Goal: Task Accomplishment & Management: Manage account settings

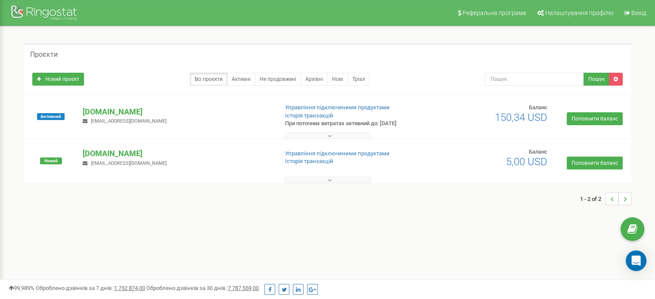
click at [103, 111] on p "[DOMAIN_NAME]" at bounding box center [177, 111] width 188 height 11
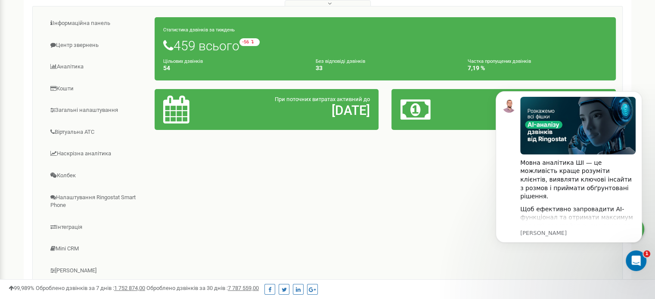
scroll to position [45, 0]
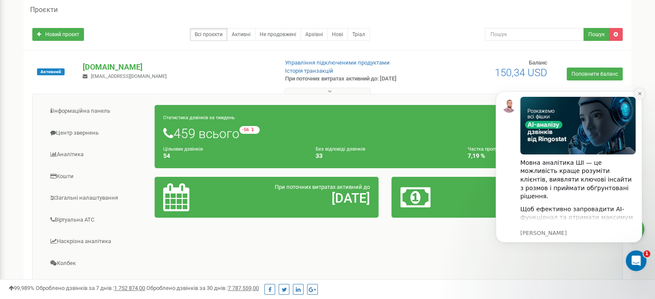
click at [639, 93] on icon "Dismiss notification" at bounding box center [639, 93] width 5 height 5
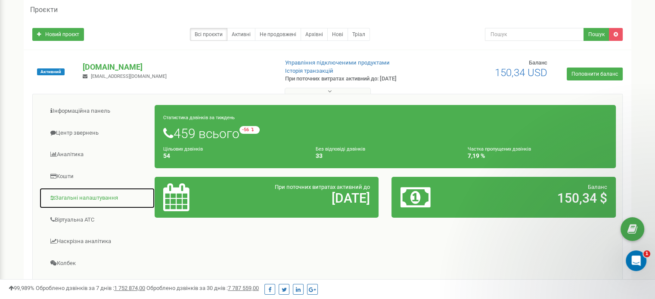
click at [99, 192] on link "Загальні налаштування" at bounding box center [97, 198] width 116 height 21
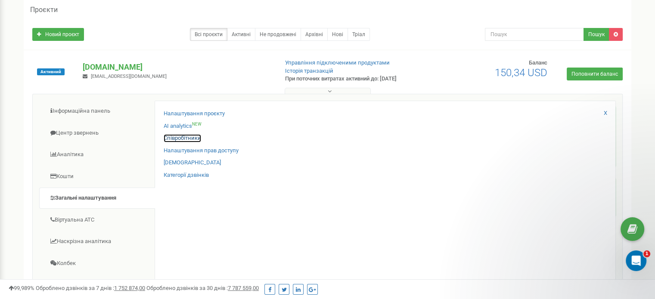
click at [189, 139] on link "Співробітники" at bounding box center [182, 138] width 37 height 8
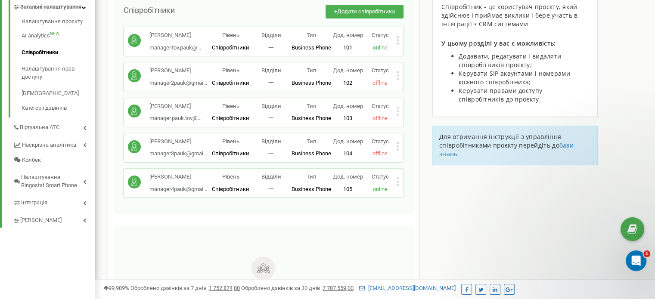
click at [398, 108] on icon at bounding box center [397, 111] width 3 height 9
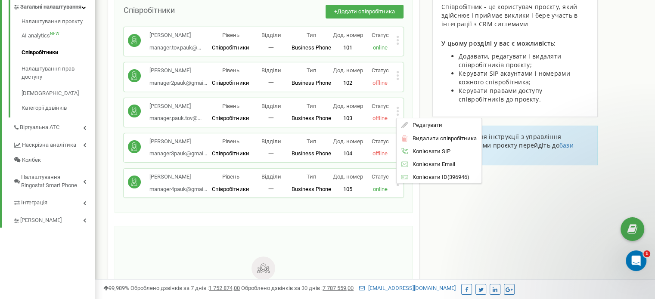
click at [365, 236] on div "На даний момент в проєкті ще немає відділів Додати перший відділ" at bounding box center [264, 288] width 298 height 124
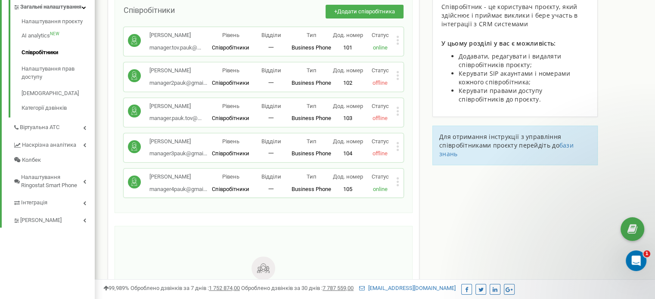
click at [396, 181] on icon at bounding box center [397, 181] width 3 height 9
click at [443, 207] on span "Видалити співробітника" at bounding box center [442, 209] width 68 height 6
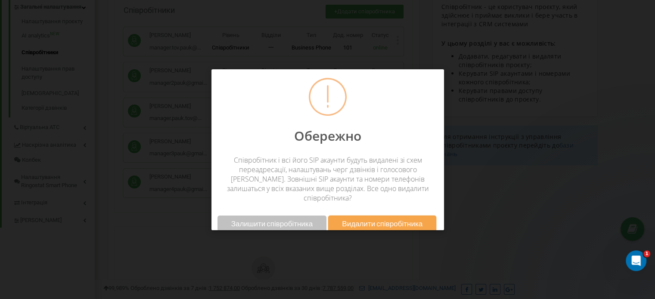
scroll to position [517, 567]
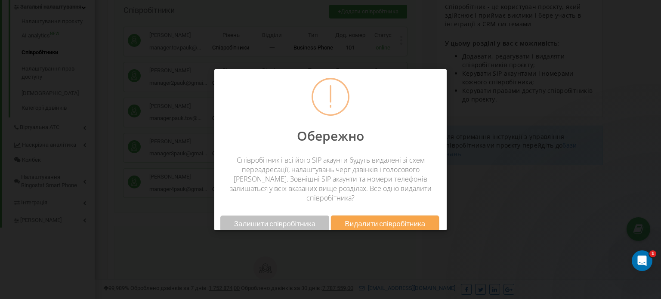
click at [374, 219] on span "Видалити співробітника" at bounding box center [385, 223] width 80 height 9
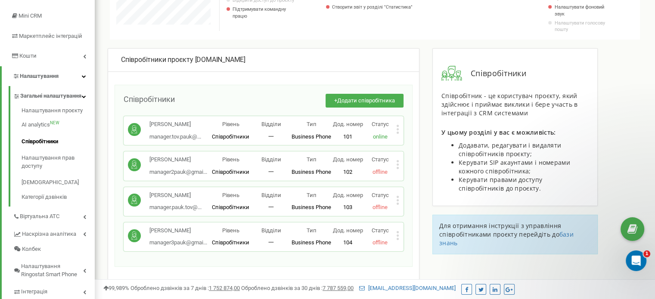
scroll to position [0, 0]
